Goal: Complete application form

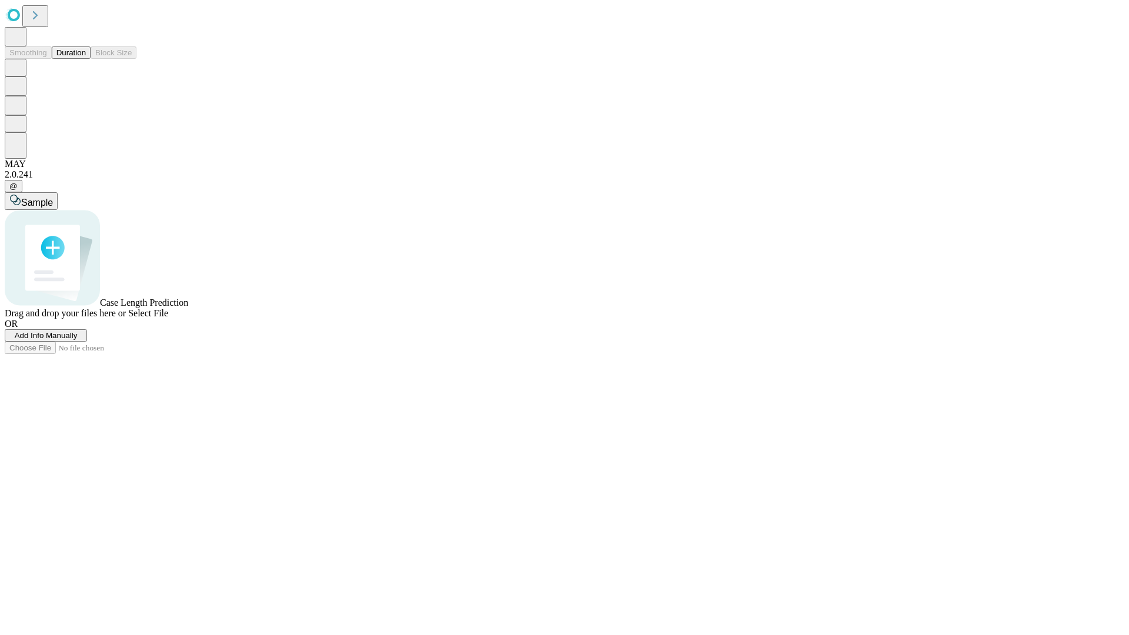
click at [78, 340] on span "Add Info Manually" at bounding box center [46, 335] width 63 height 9
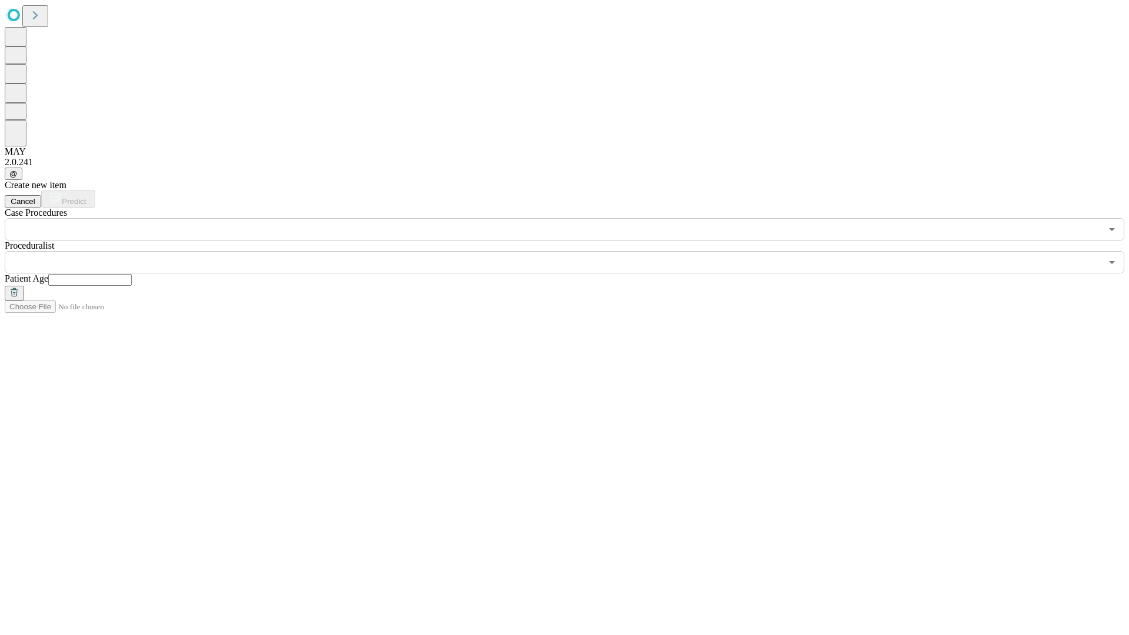
click at [132, 274] on input "text" at bounding box center [90, 280] width 84 height 12
type input "**"
click at [573, 251] on input "text" at bounding box center [553, 262] width 1097 height 22
